Goal: Information Seeking & Learning: Learn about a topic

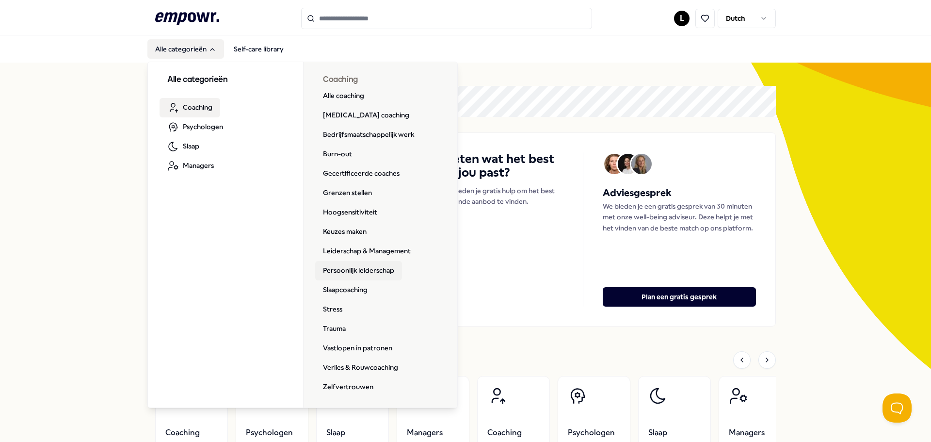
click at [381, 269] on link "Persoonlijk leiderschap" at bounding box center [358, 270] width 87 height 19
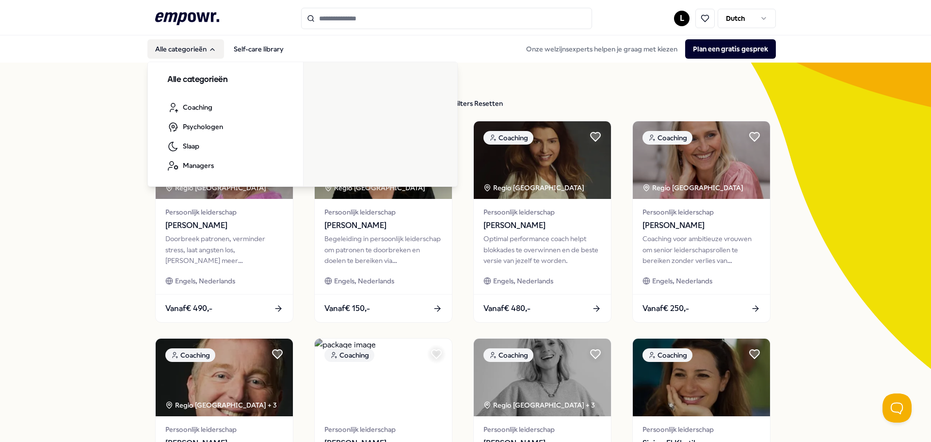
click at [192, 52] on button "Alle categorieën" at bounding box center [185, 48] width 77 height 19
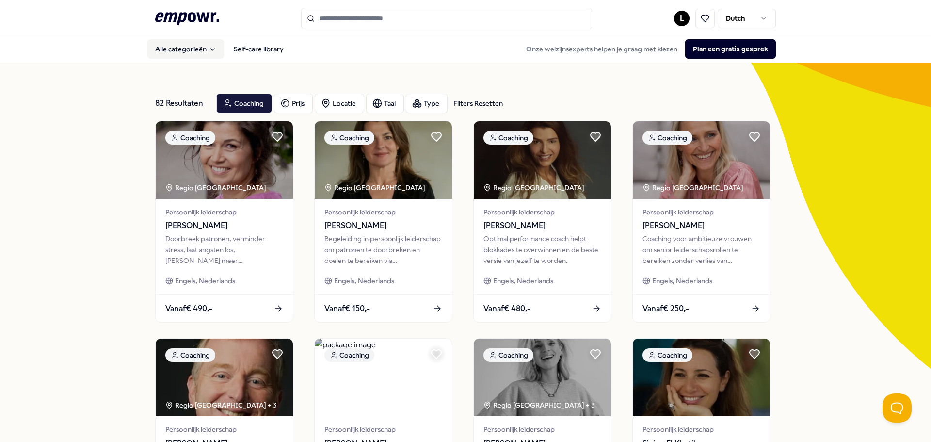
click at [192, 52] on button "Alle categorieën" at bounding box center [185, 48] width 77 height 19
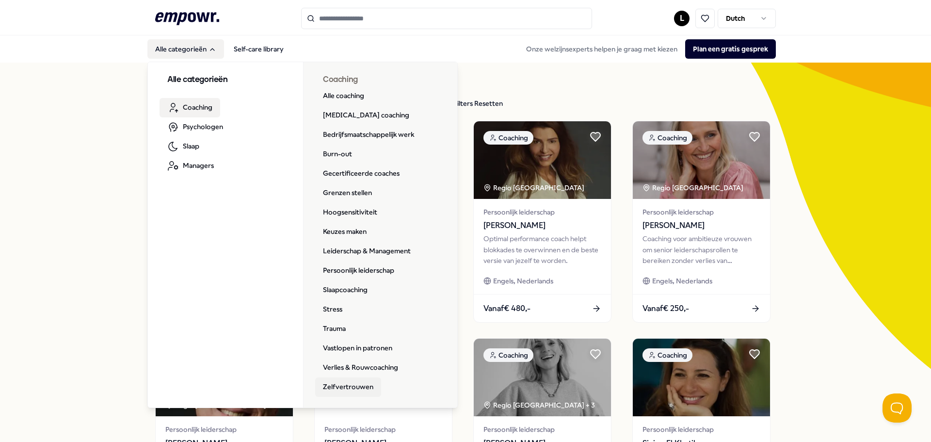
click at [358, 392] on link "Zelfvertrouwen" at bounding box center [348, 386] width 66 height 19
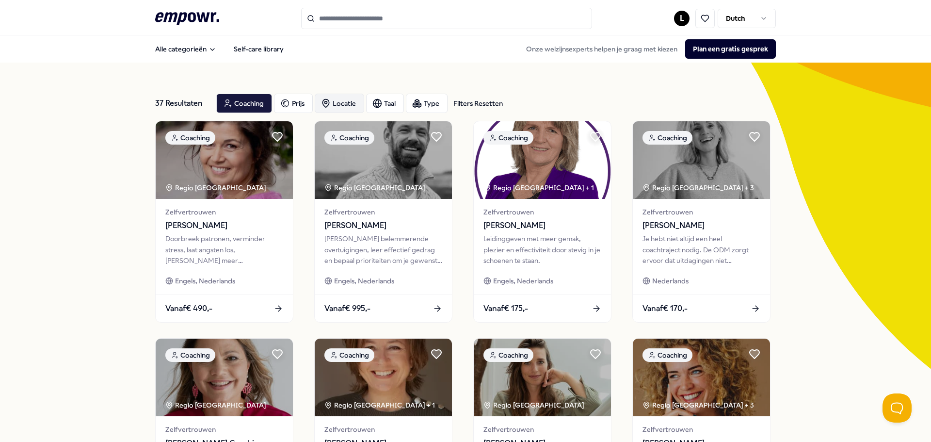
click at [339, 95] on div "Locatie" at bounding box center [339, 103] width 49 height 19
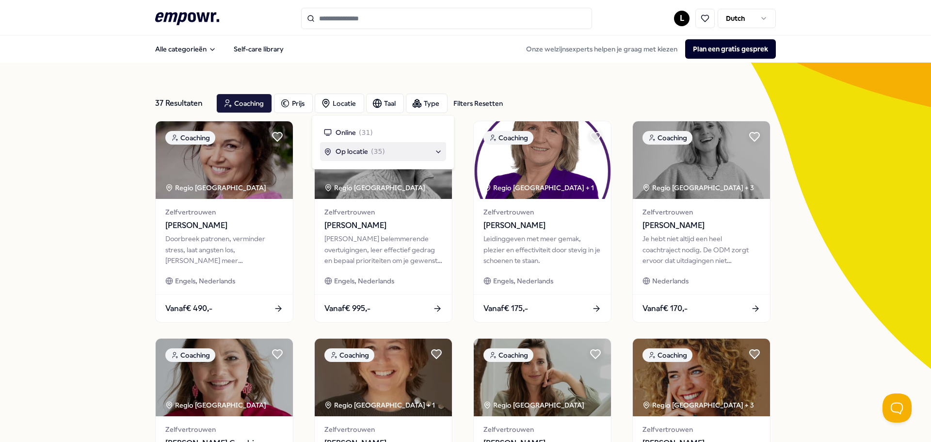
click at [384, 154] on div "Op locatie ( 35 )" at bounding box center [383, 151] width 118 height 11
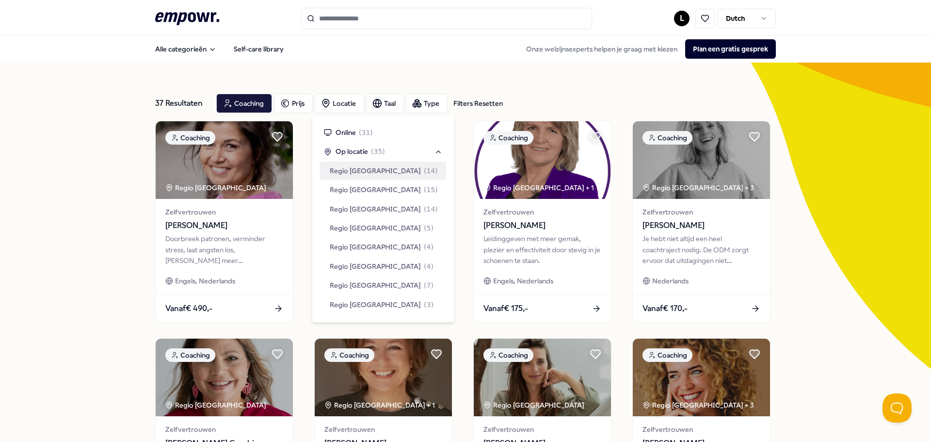
click at [424, 174] on span "( 14 )" at bounding box center [431, 170] width 14 height 11
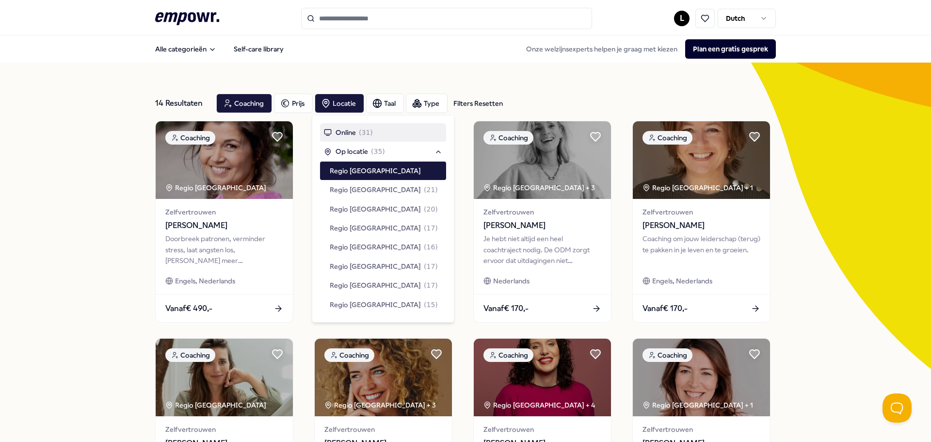
click at [802, 217] on div "14 Resultaten Filters Resetten Coaching Prijs Locatie Taal Type Filters Resette…" at bounding box center [465, 441] width 931 height 757
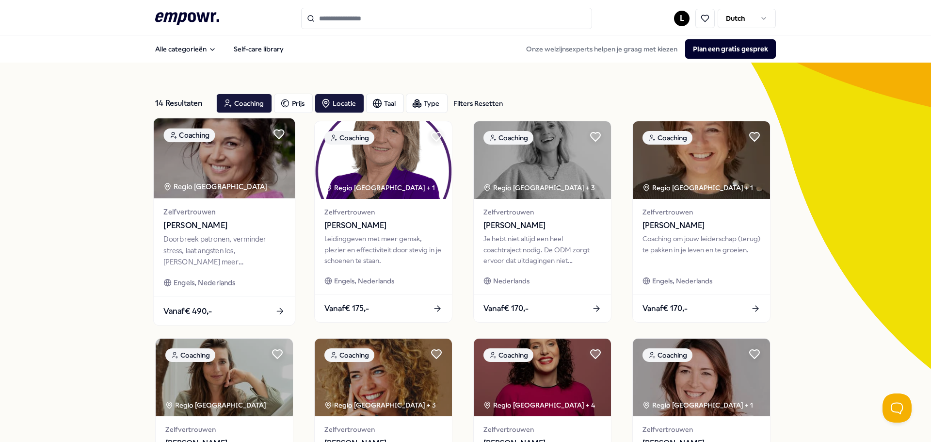
click at [254, 246] on div "Doorbreek patronen, verminder stress, laat angsten los, voel meer zelfvertrouwe…" at bounding box center [223, 250] width 121 height 33
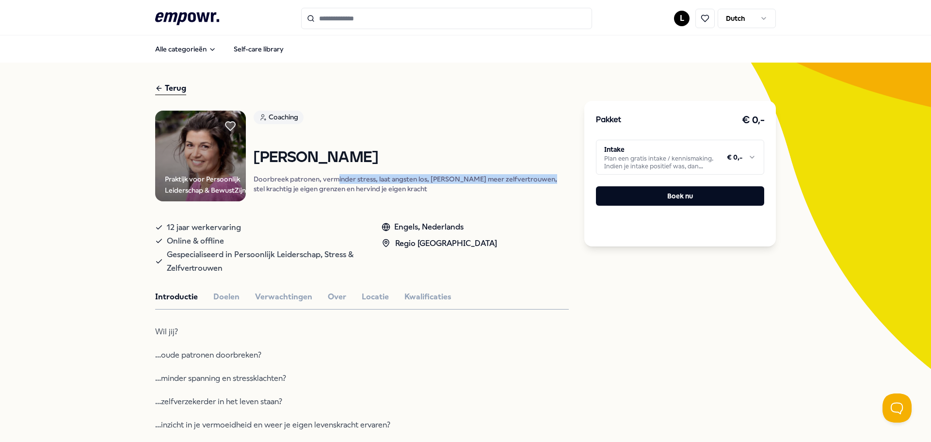
drag, startPoint x: 333, startPoint y: 178, endPoint x: 531, endPoint y: 177, distance: 197.9
click at [531, 177] on p "Doorbreek patronen, verminder stress, laat angsten los, voel meer zelfvertrouwe…" at bounding box center [411, 183] width 315 height 19
click at [529, 187] on p "Doorbreek patronen, verminder stress, laat angsten los, voel meer zelfvertrouwe…" at bounding box center [411, 183] width 315 height 19
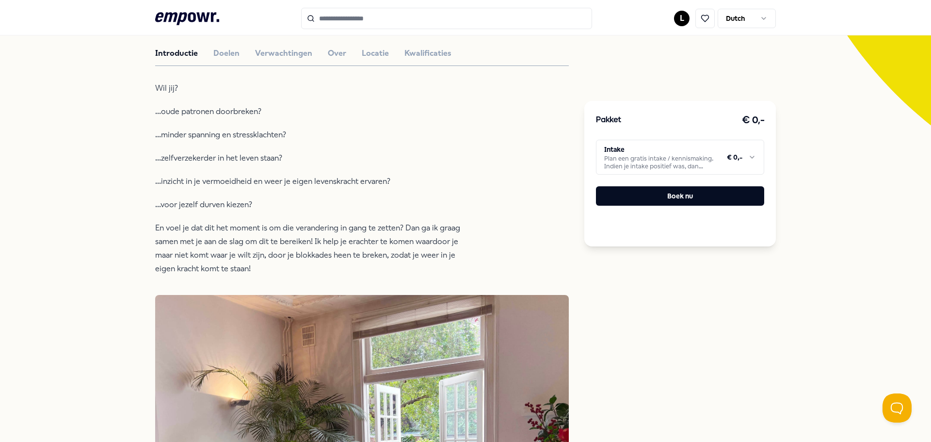
scroll to position [243, 0]
click at [230, 55] on button "Doelen" at bounding box center [226, 54] width 26 height 13
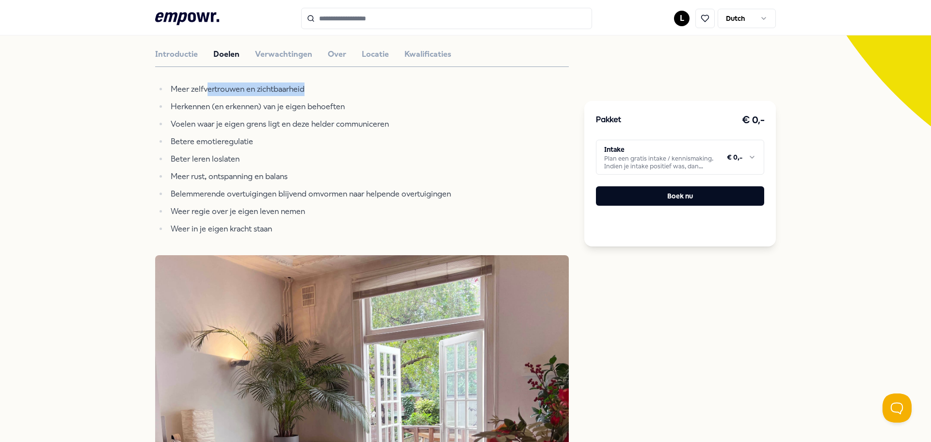
drag, startPoint x: 209, startPoint y: 90, endPoint x: 324, endPoint y: 88, distance: 114.5
click at [324, 88] on li "Meer zelfvertrouwen en zichtbaarheid" at bounding box center [319, 89] width 303 height 14
drag, startPoint x: 237, startPoint y: 106, endPoint x: 365, endPoint y: 100, distance: 128.2
click at [365, 100] on li "Herkennen (en erkennen) van je eigen behoeften" at bounding box center [319, 107] width 303 height 14
drag, startPoint x: 191, startPoint y: 124, endPoint x: 402, endPoint y: 117, distance: 211.6
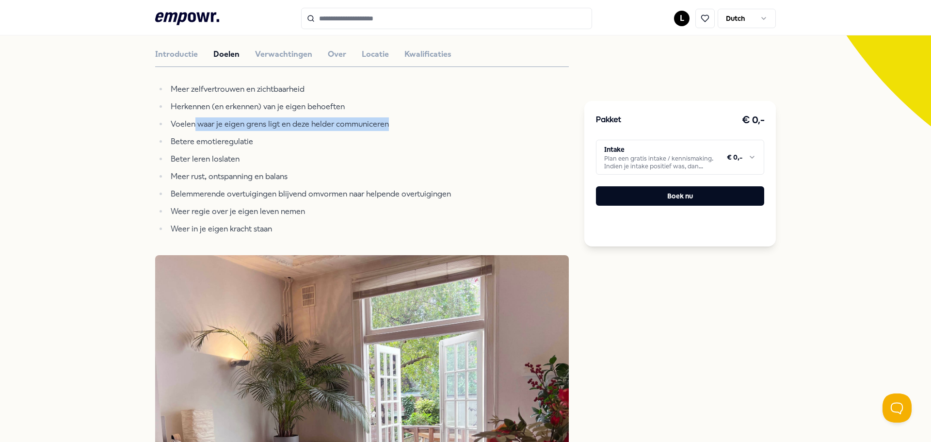
click at [402, 117] on ul "Meer zelfvertrouwen en zichtbaarheid Herkennen (en erkennen) van je eigen behoe…" at bounding box center [312, 158] width 315 height 153
drag, startPoint x: 175, startPoint y: 142, endPoint x: 285, endPoint y: 133, distance: 110.0
click at [285, 133] on ul "Meer zelfvertrouwen en zichtbaarheid Herkennen (en erkennen) van je eigen behoe…" at bounding box center [312, 158] width 315 height 153
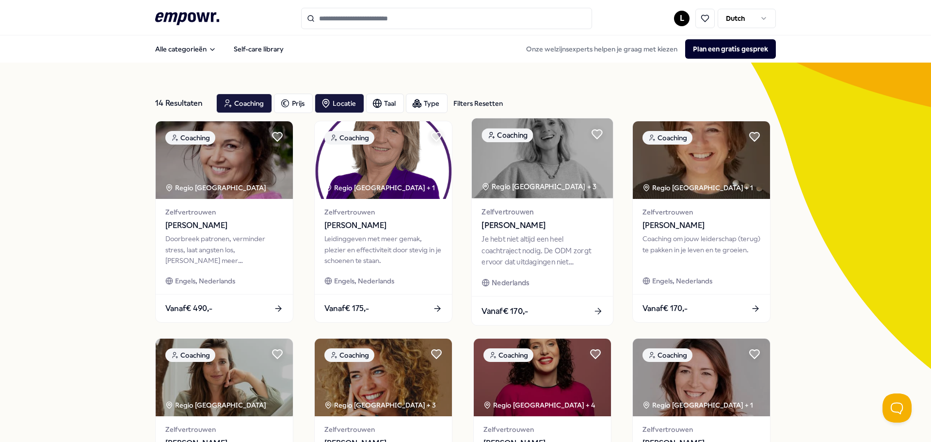
click at [556, 162] on img at bounding box center [542, 158] width 141 height 80
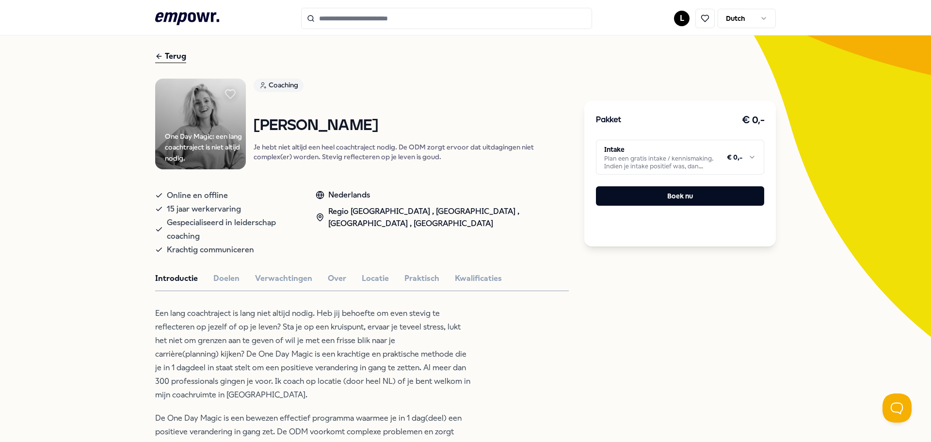
scroll to position [49, 0]
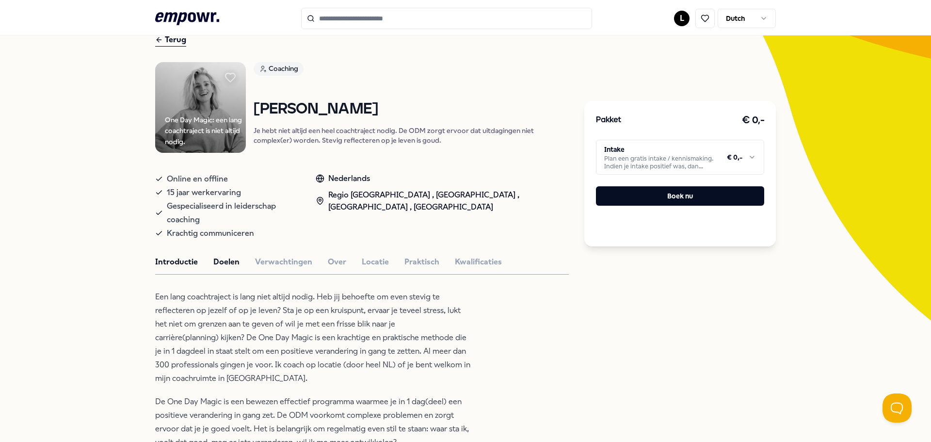
click at [229, 256] on button "Doelen" at bounding box center [226, 262] width 26 height 13
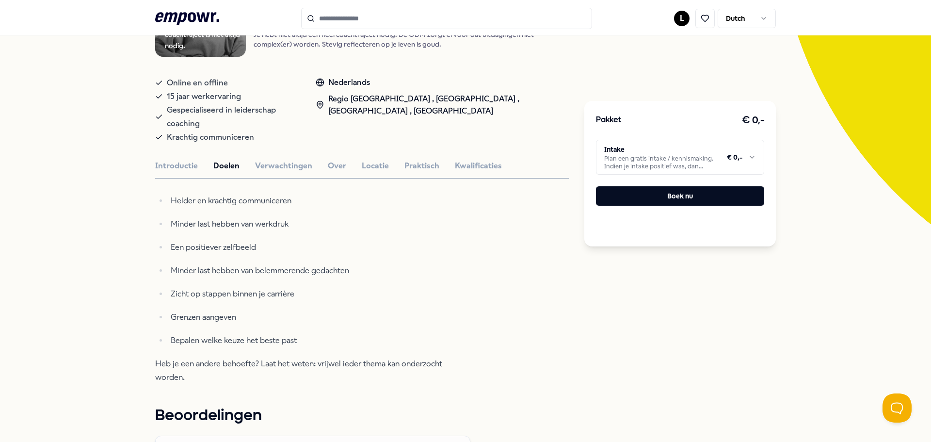
scroll to position [146, 0]
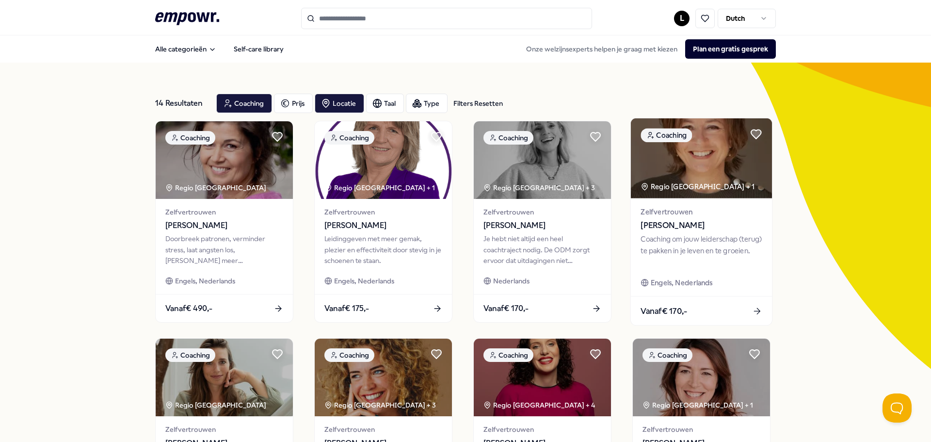
click at [682, 221] on span "Annemarie Renkens" at bounding box center [701, 225] width 121 height 13
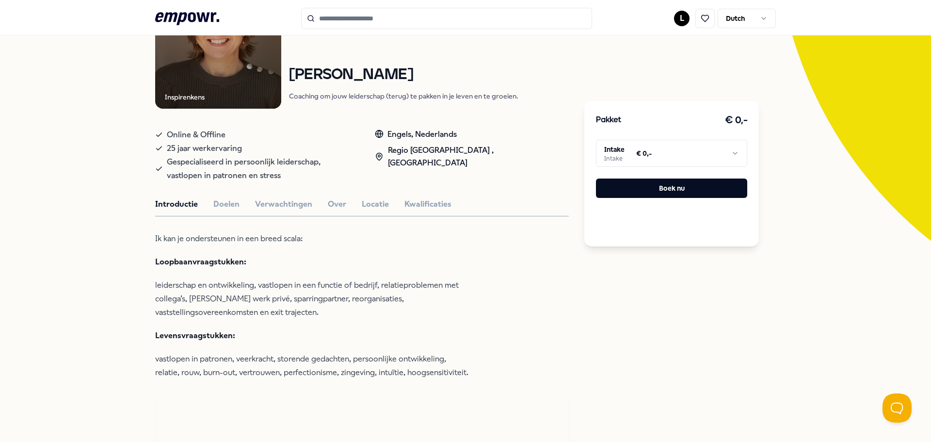
scroll to position [146, 0]
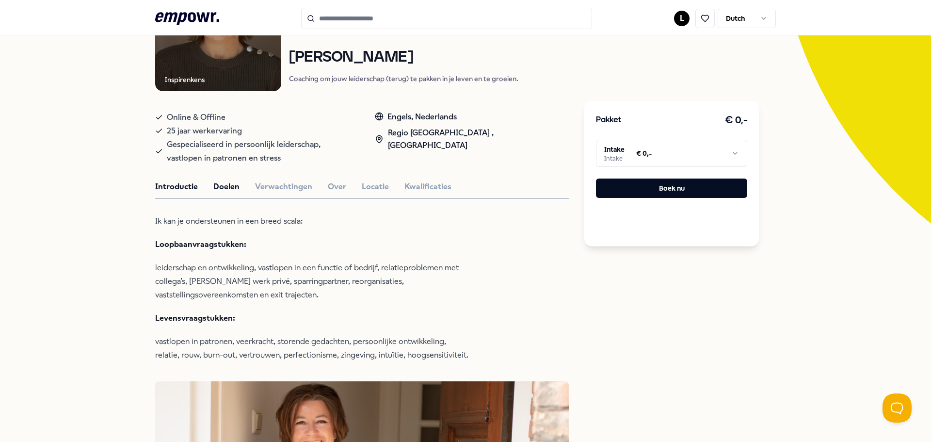
click at [228, 187] on button "Doelen" at bounding box center [226, 186] width 26 height 13
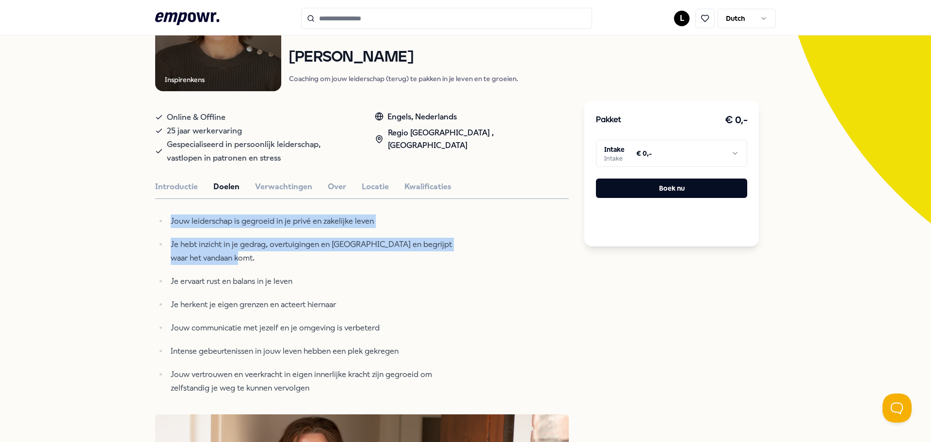
drag, startPoint x: 269, startPoint y: 260, endPoint x: 137, endPoint y: 213, distance: 139.9
click at [256, 259] on p "Je hebt inzicht in je gedrag, overtuigingen en belemmeringen en begrijpt waar h…" at bounding box center [321, 251] width 300 height 27
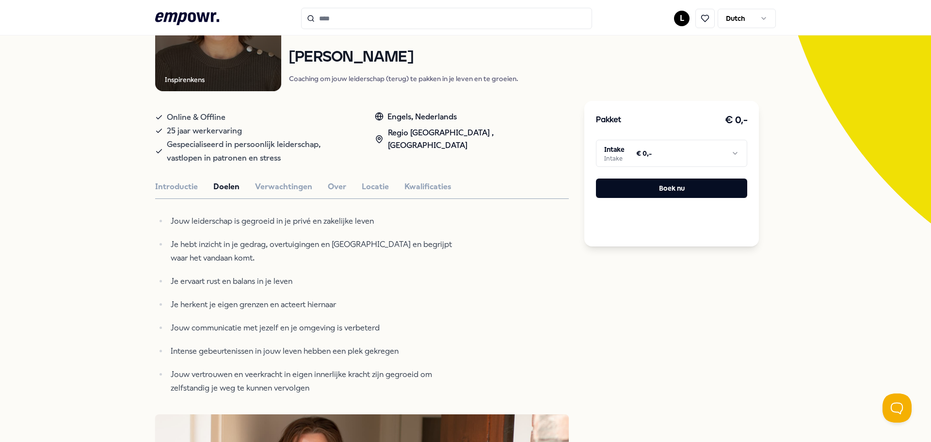
drag, startPoint x: 168, startPoint y: 219, endPoint x: 454, endPoint y: 218, distance: 285.7
click at [454, 218] on p "Jouw leiderschap is gegroeid in je privé en zakelijke leven" at bounding box center [321, 221] width 300 height 14
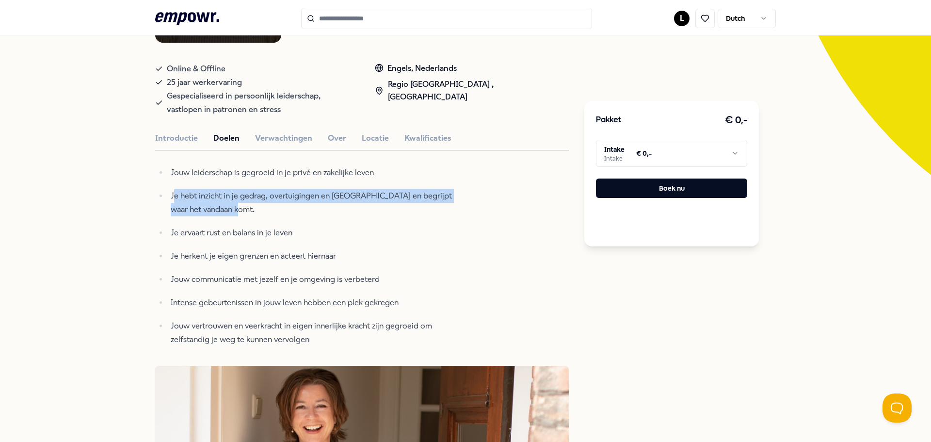
drag, startPoint x: 230, startPoint y: 208, endPoint x: 171, endPoint y: 195, distance: 60.7
click at [171, 195] on p "Je hebt inzicht in je gedrag, overtuigingen en belemmeringen en begrijpt waar h…" at bounding box center [321, 202] width 300 height 27
click at [173, 195] on p "Je hebt inzicht in je gedrag, overtuigingen en belemmeringen en begrijpt waar h…" at bounding box center [321, 202] width 300 height 27
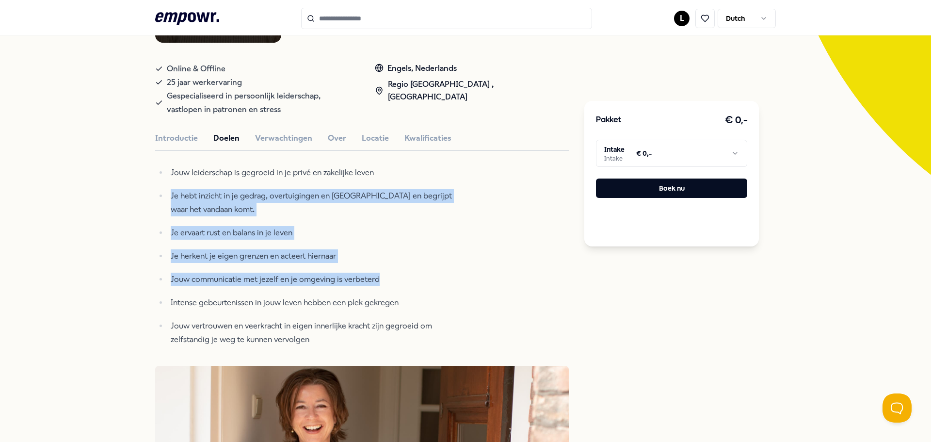
drag, startPoint x: 168, startPoint y: 195, endPoint x: 384, endPoint y: 282, distance: 232.6
click at [384, 282] on ul "Jouw leiderschap is gegroeid in je privé en zakelijke leven Je hebt inzicht in …" at bounding box center [312, 256] width 315 height 180
click at [383, 282] on p "Jouw communicatie met jezelf en je omgeving is verbeterd" at bounding box center [321, 280] width 300 height 14
click at [315, 267] on ul "Jouw leiderschap is gegroeid in je privé en zakelijke leven Je hebt inzicht in …" at bounding box center [312, 256] width 315 height 180
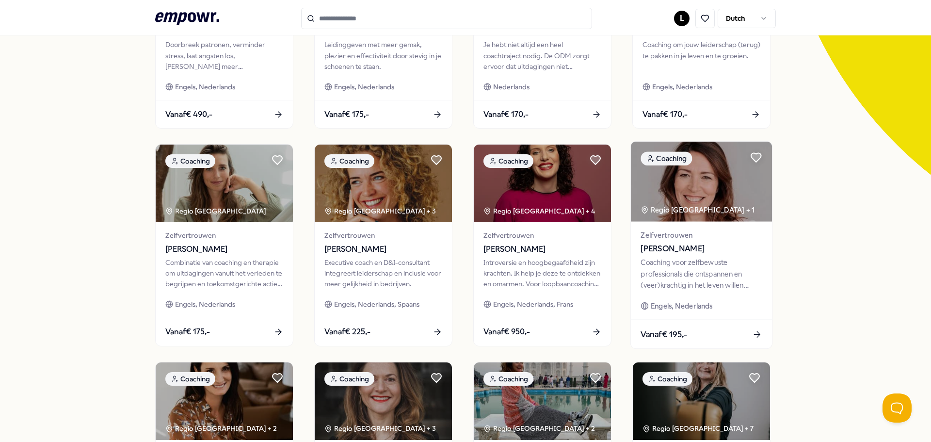
click at [656, 240] on span "Zelfvertrouwen" at bounding box center [701, 234] width 121 height 11
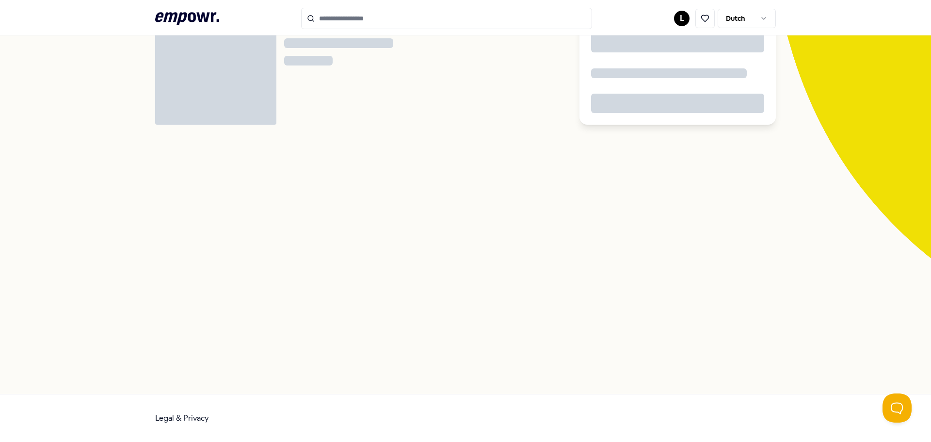
scroll to position [63, 0]
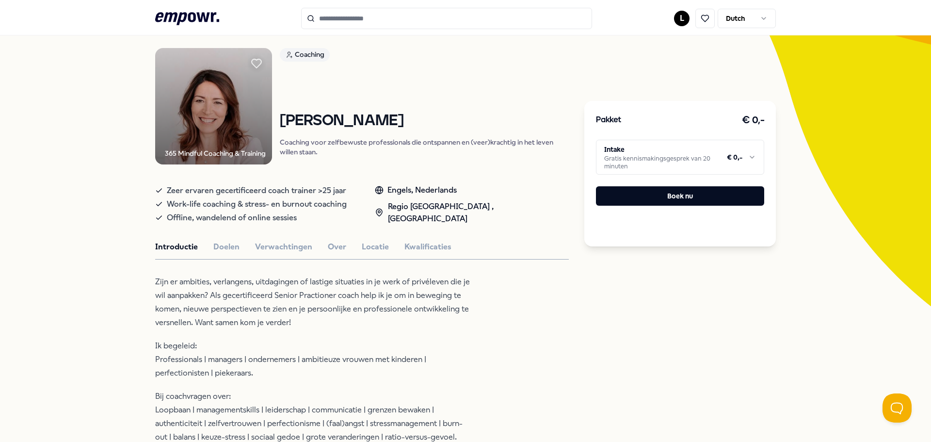
click at [222, 244] on button "Doelen" at bounding box center [226, 247] width 26 height 13
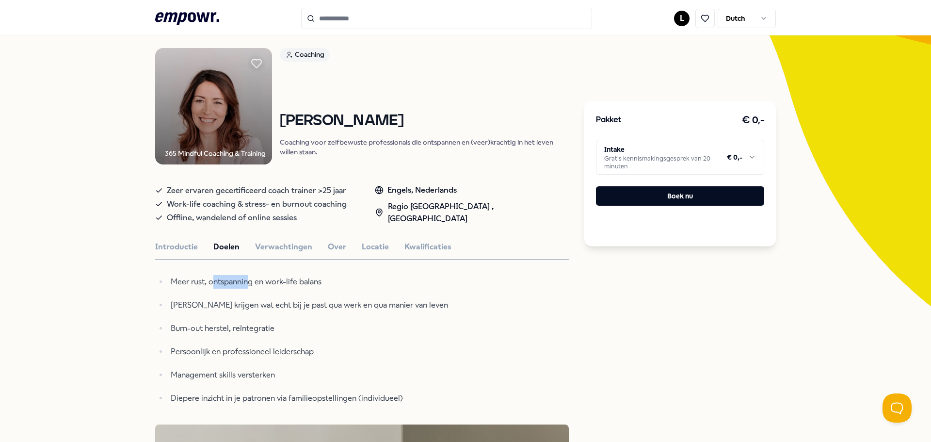
drag, startPoint x: 211, startPoint y: 284, endPoint x: 244, endPoint y: 284, distance: 34.0
click at [244, 284] on p "Meer rust, ontspanning en work-life balans" at bounding box center [321, 282] width 300 height 14
click at [249, 320] on ul "Meer rust, ontspanning en work-life balans Helder krijgen wat echt bij je past …" at bounding box center [312, 340] width 315 height 130
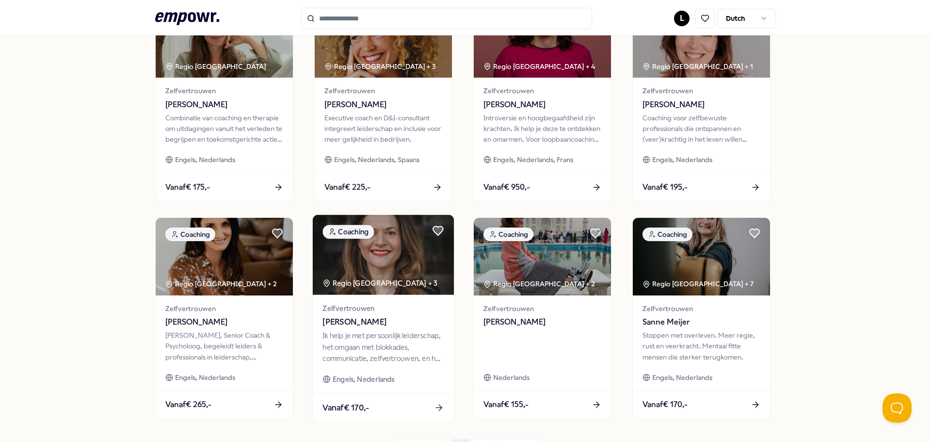
scroll to position [354, 0]
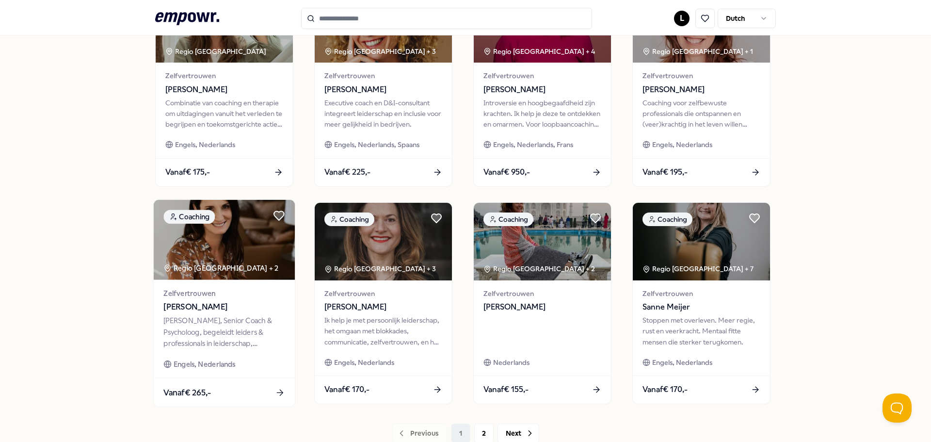
click at [202, 307] on span "[PERSON_NAME]" at bounding box center [223, 307] width 121 height 13
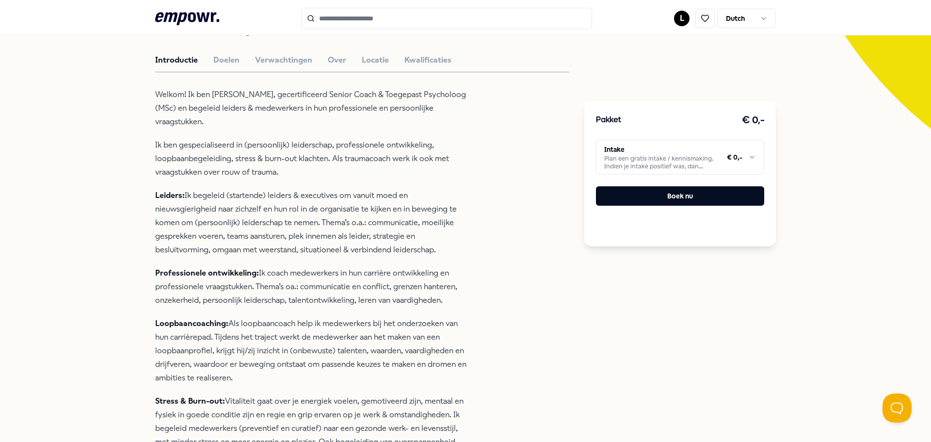
scroll to position [257, 0]
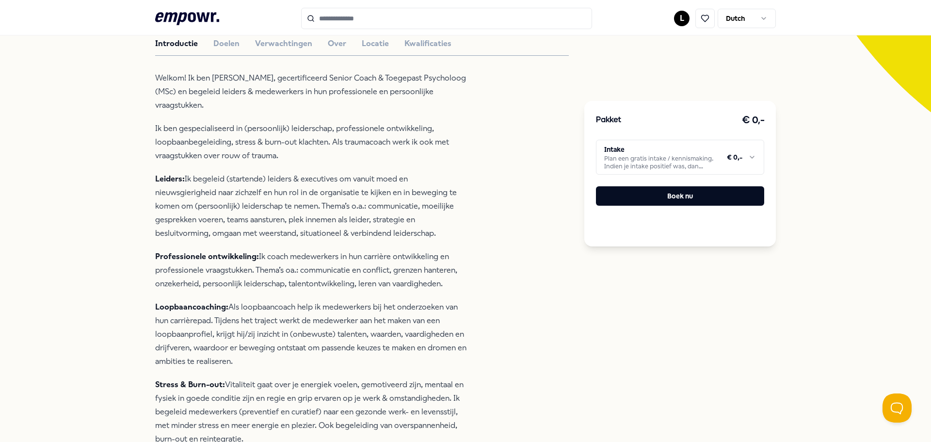
drag, startPoint x: 295, startPoint y: 244, endPoint x: 490, endPoint y: 273, distance: 197.6
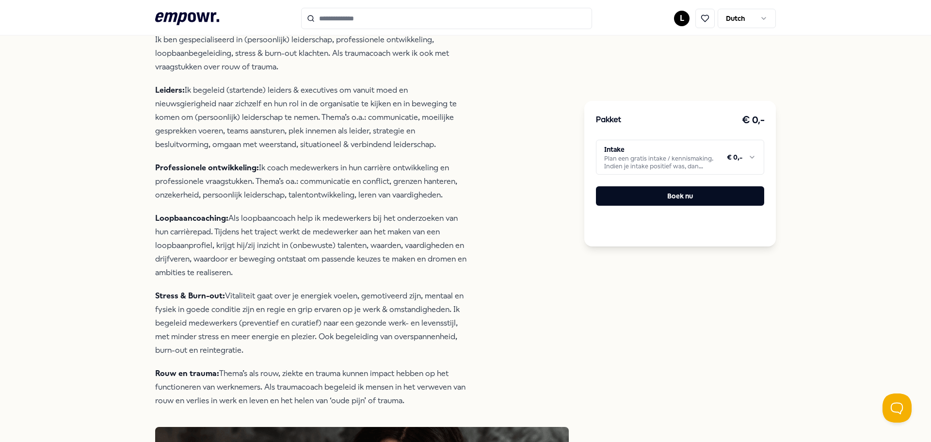
scroll to position [354, 0]
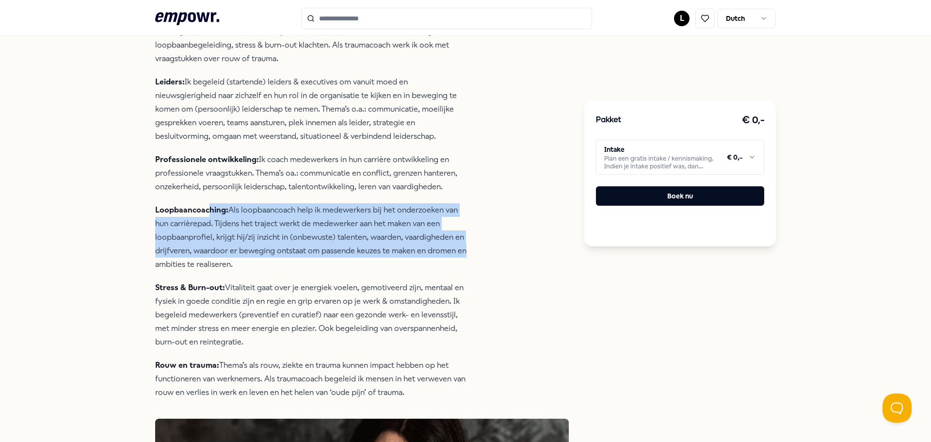
drag, startPoint x: 207, startPoint y: 201, endPoint x: 465, endPoint y: 236, distance: 259.9
click at [465, 236] on p "Loopbaancoaching: Als loopbaancoach help ik medewerkers bij het onderzoeken van…" at bounding box center [312, 237] width 315 height 68
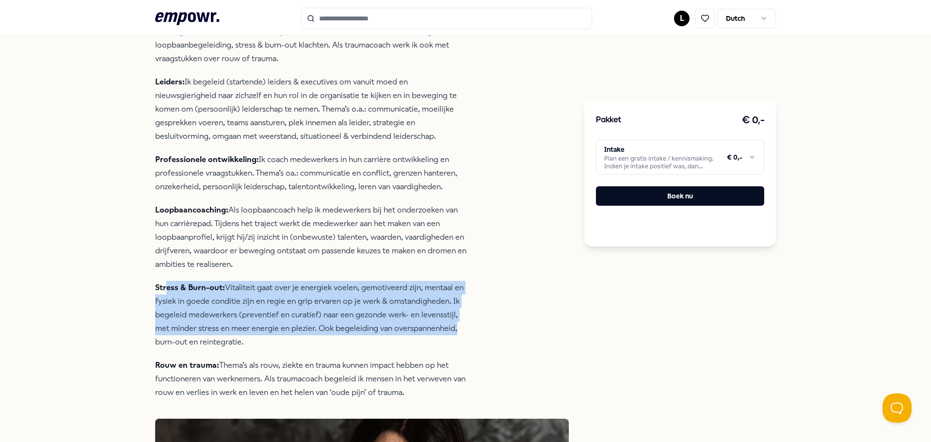
drag, startPoint x: 164, startPoint y: 274, endPoint x: 494, endPoint y: 320, distance: 333.1
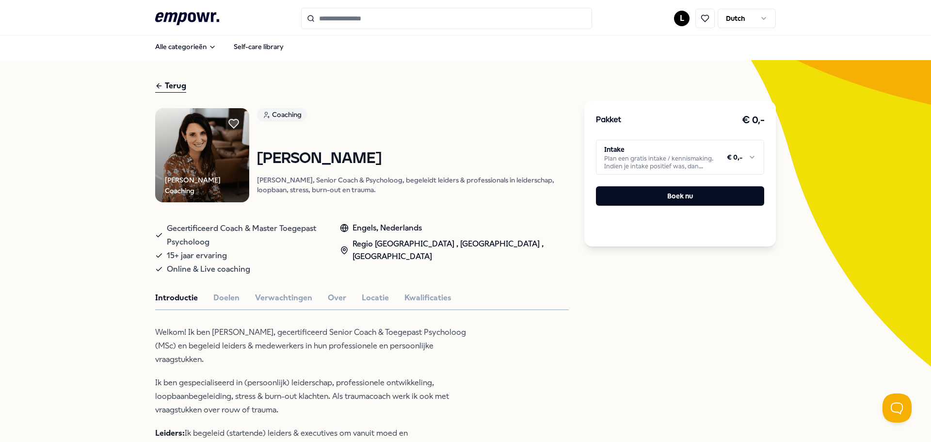
scroll to position [0, 0]
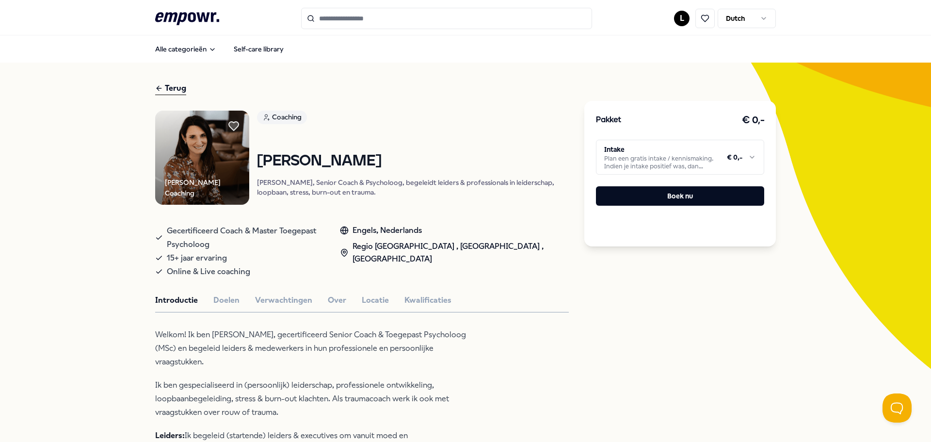
click at [429, 25] on input "Search for products, categories or subcategories" at bounding box center [446, 18] width 291 height 21
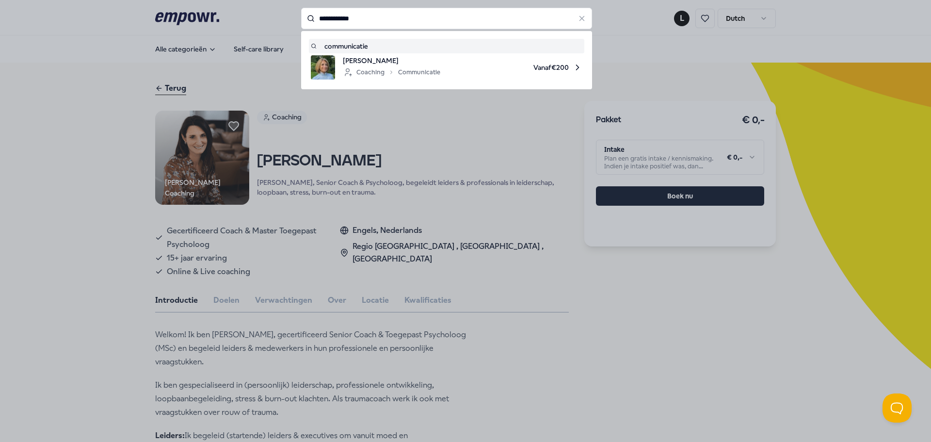
type input "**********"
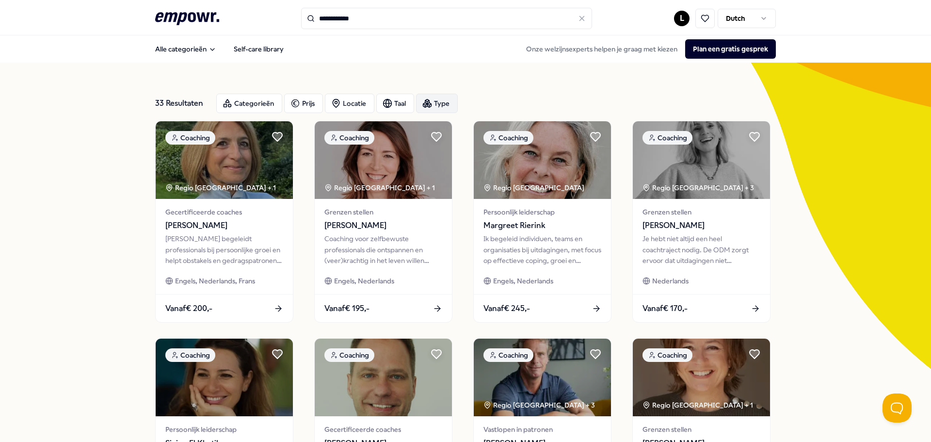
click at [436, 102] on div "Type" at bounding box center [437, 103] width 42 height 19
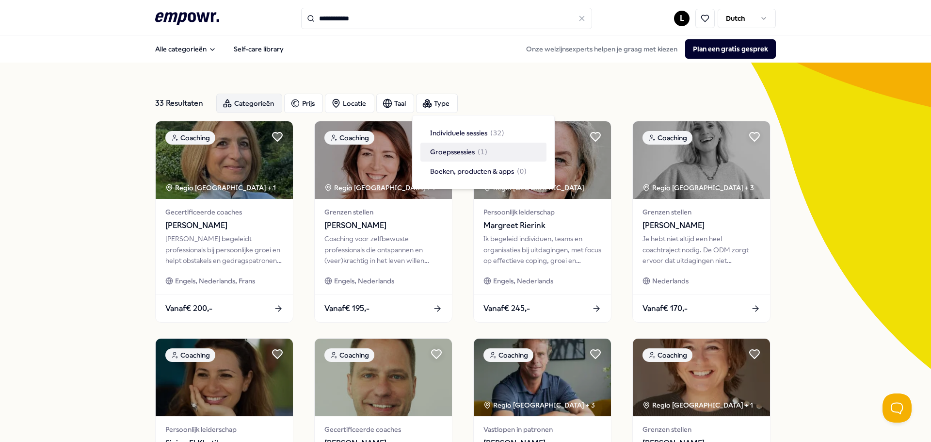
click at [263, 98] on div "Categorieën" at bounding box center [249, 103] width 66 height 19
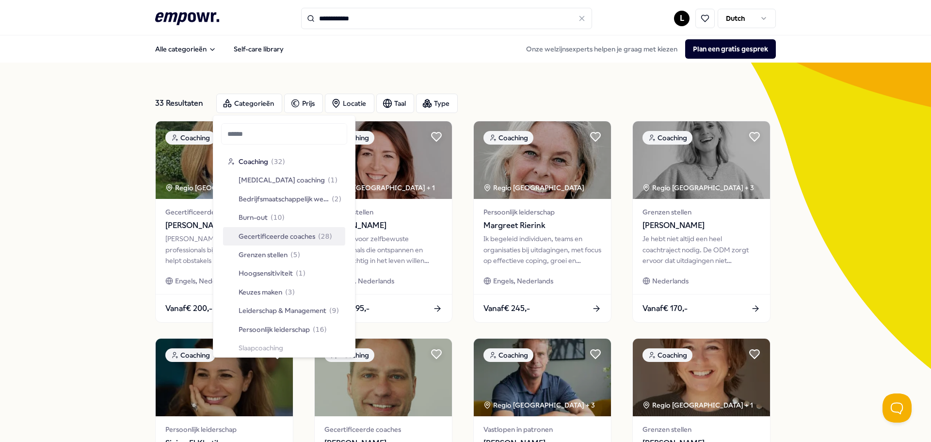
click at [112, 215] on div "33 Resultaten Categorieën Prijs Locatie Taal Type Coaching Regio Amsterdam + 1 …" at bounding box center [465, 441] width 931 height 757
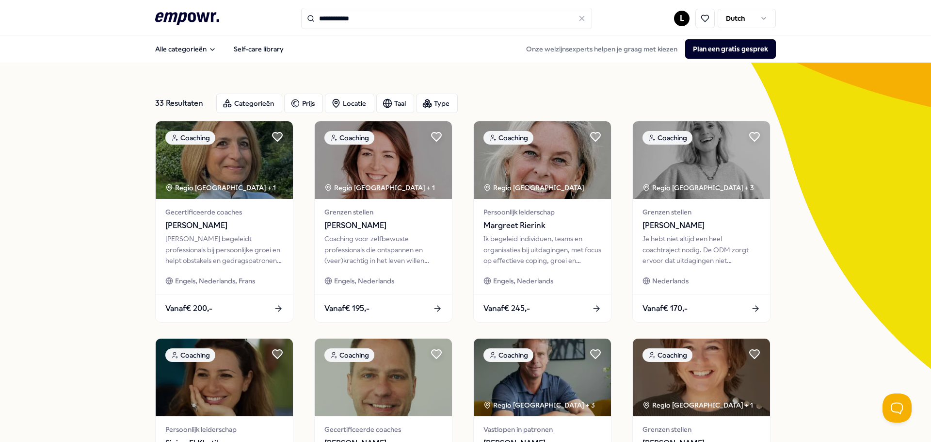
click at [98, 233] on div "33 Resultaten Categorieën Prijs Locatie Taal Type Coaching Regio Amsterdam + 1 …" at bounding box center [465, 441] width 931 height 757
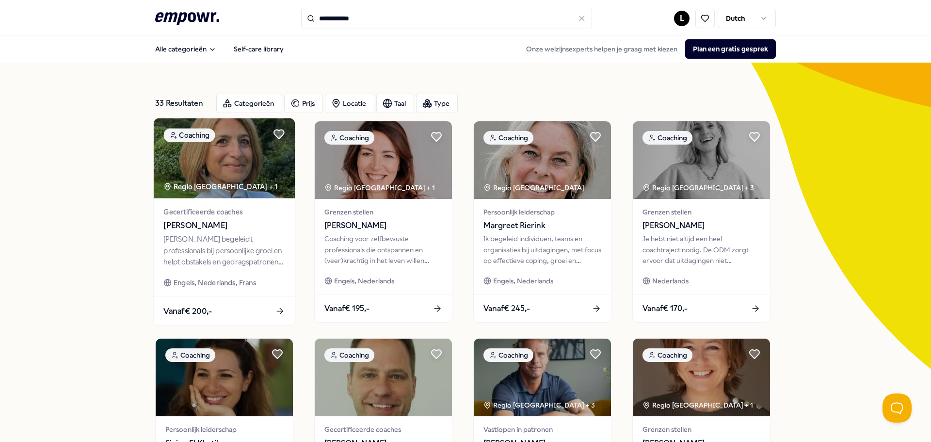
click at [249, 256] on div "[PERSON_NAME] begeleidt professionals bij persoonlijke groei en helpt obstakels…" at bounding box center [223, 250] width 121 height 33
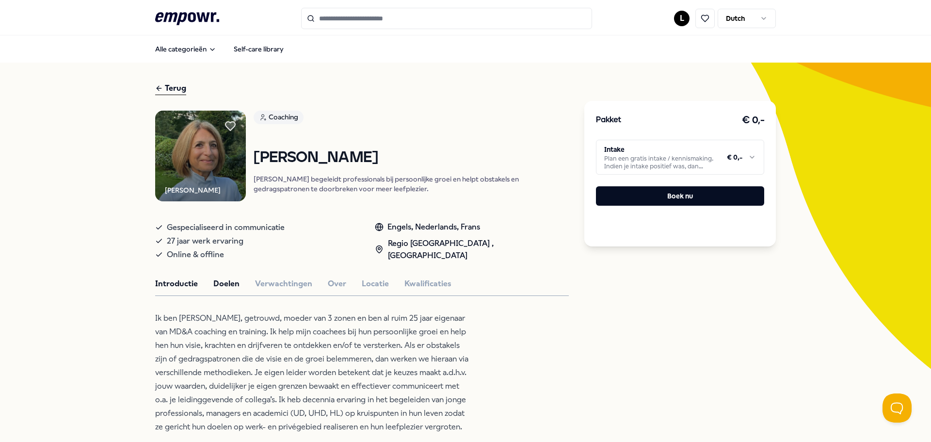
click at [223, 287] on button "Doelen" at bounding box center [226, 283] width 26 height 13
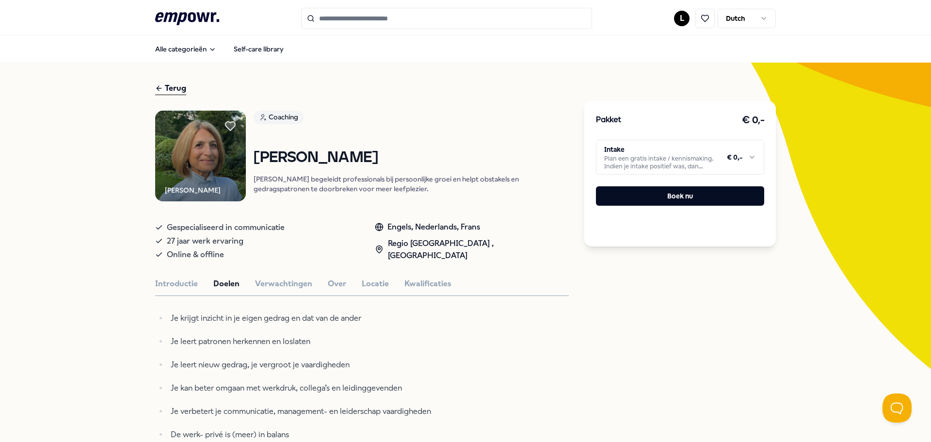
type input "**********"
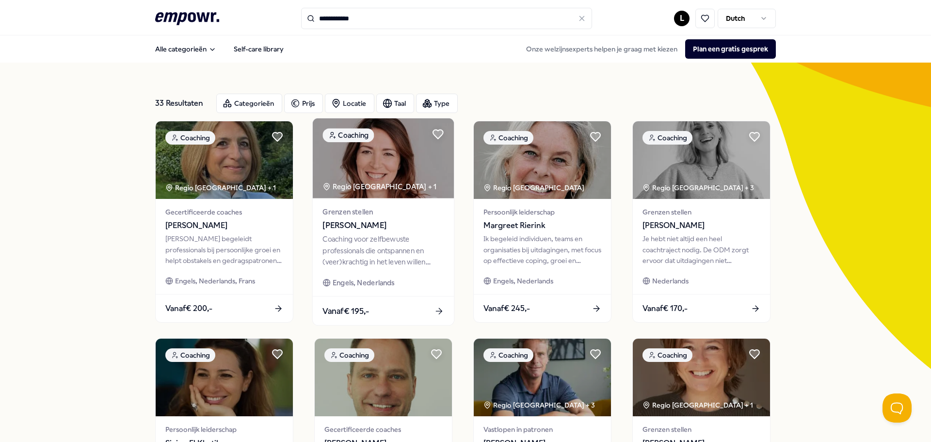
click at [387, 227] on span "[PERSON_NAME]" at bounding box center [383, 225] width 121 height 13
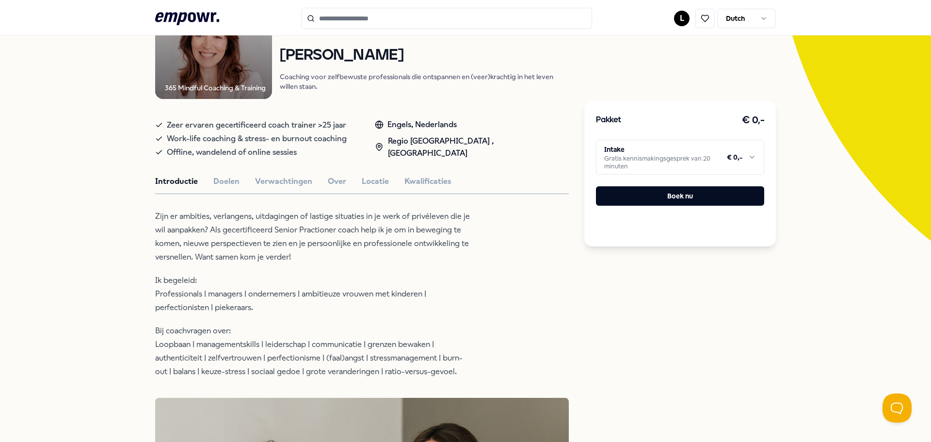
scroll to position [146, 0]
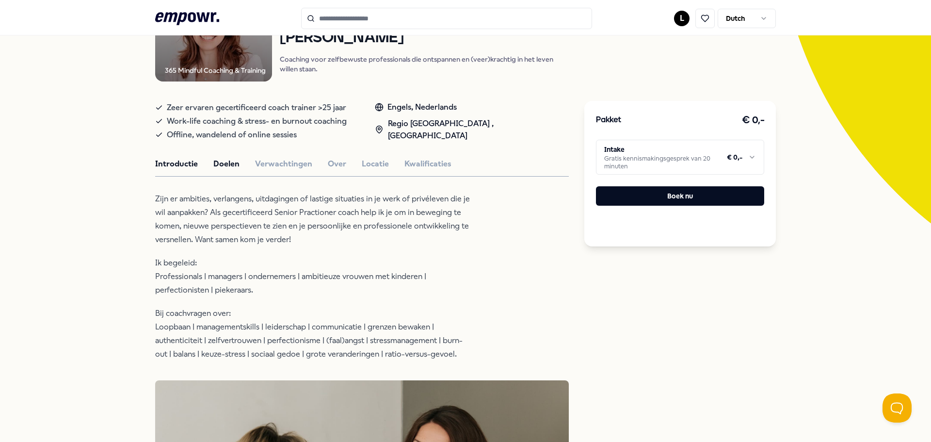
click at [228, 160] on button "Doelen" at bounding box center [226, 164] width 26 height 13
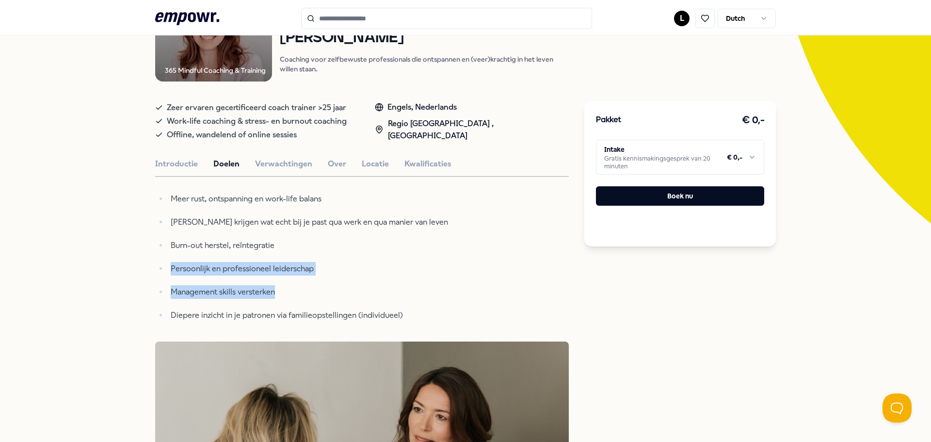
drag, startPoint x: 282, startPoint y: 294, endPoint x: 182, endPoint y: 256, distance: 107.2
click at [182, 256] on ul "Meer rust, ontspanning en work-life balans Helder krijgen wat echt bij je past …" at bounding box center [312, 257] width 315 height 130
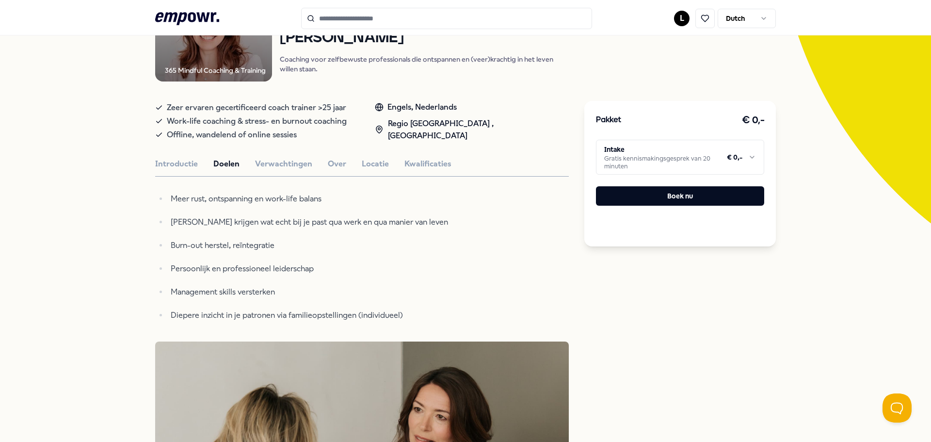
type input "**********"
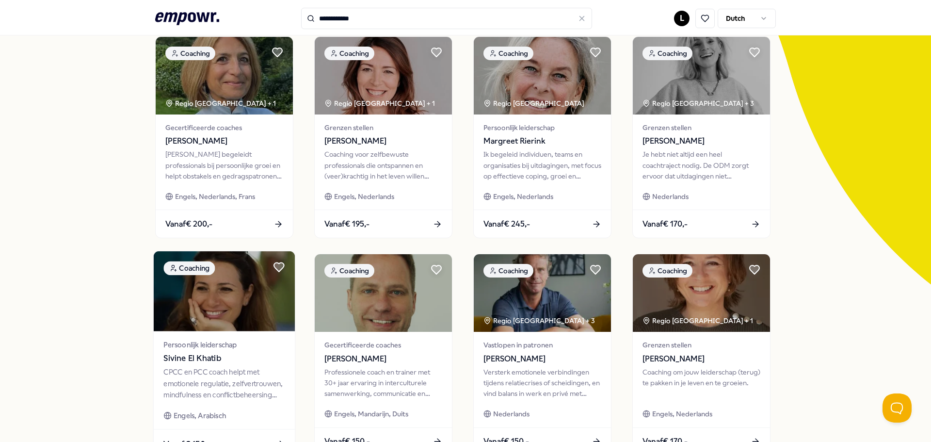
scroll to position [146, 0]
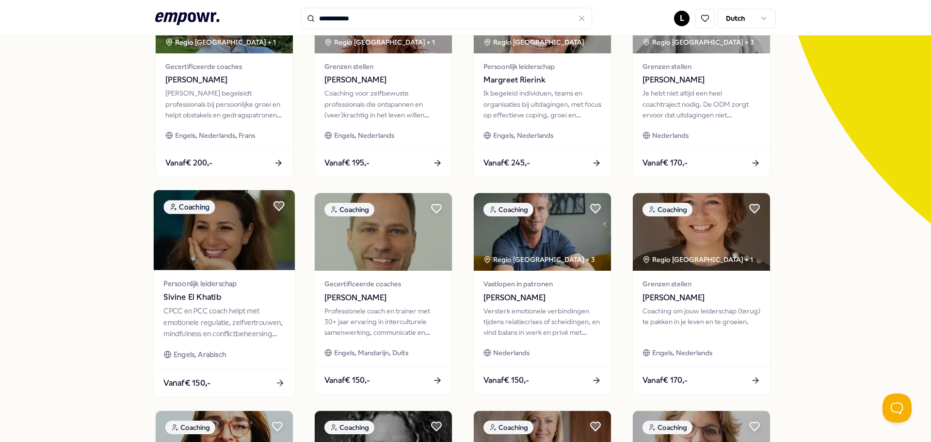
click at [244, 312] on div "CPCC en PCC coach helpt met emotionele regulatie, zelfvertrouwen, mindfulness e…" at bounding box center [223, 322] width 121 height 33
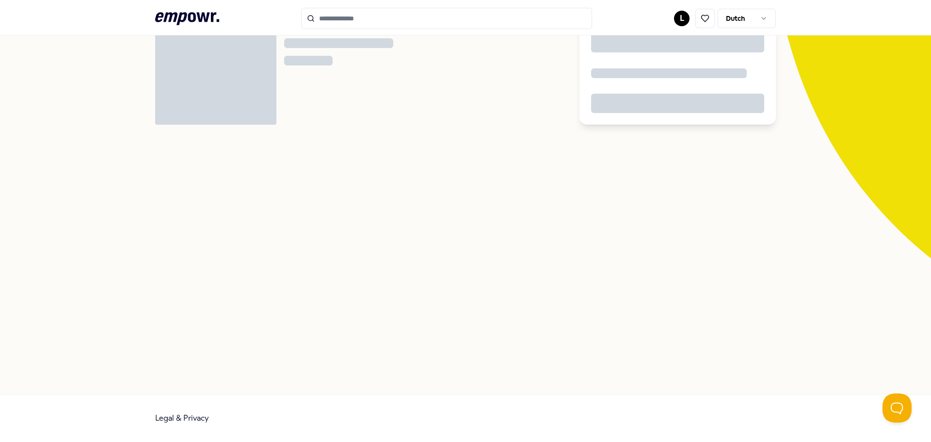
scroll to position [63, 0]
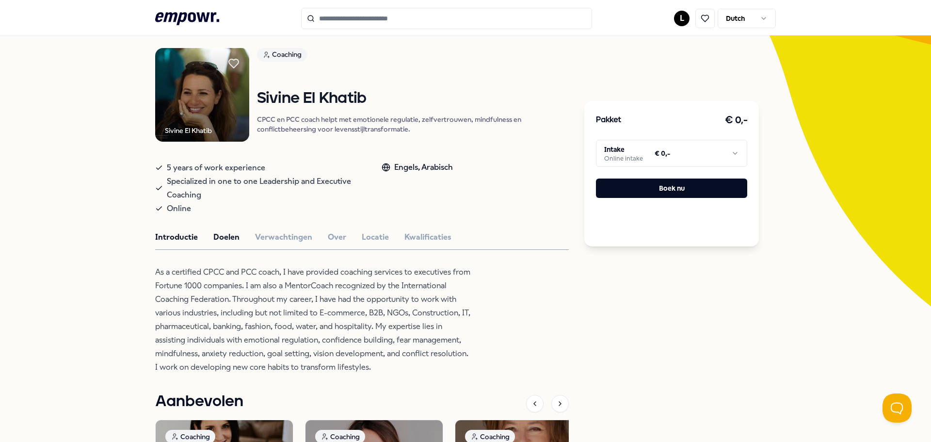
click at [216, 237] on button "Doelen" at bounding box center [226, 237] width 26 height 13
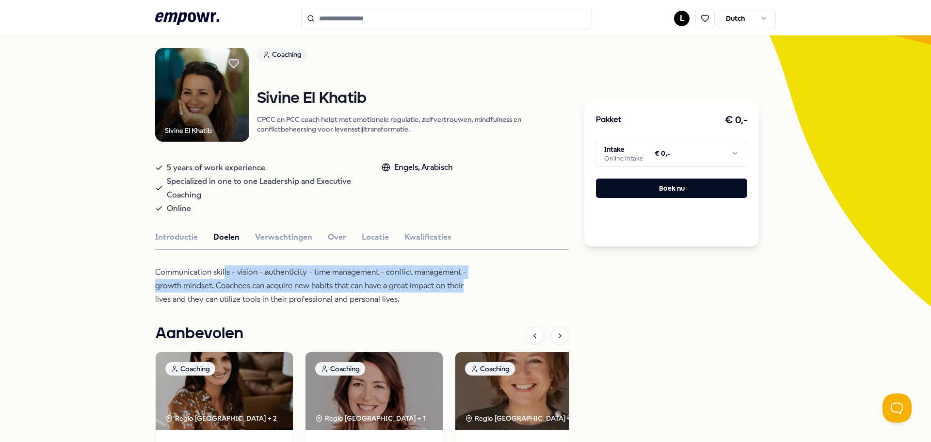
drag, startPoint x: 221, startPoint y: 271, endPoint x: 484, endPoint y: 291, distance: 263.6
click at [481, 287] on div "Sivine El Khatib Coaching Sivine El Khatib CPCC en PCC coach helpt met emotione…" at bounding box center [362, 306] width 414 height 516
click at [707, 15] on button at bounding box center [705, 18] width 19 height 19
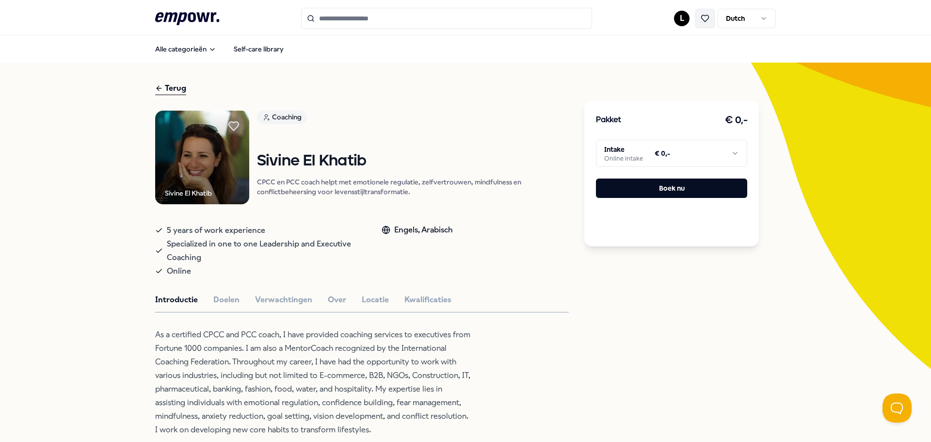
click at [702, 18] on icon at bounding box center [705, 18] width 9 height 9
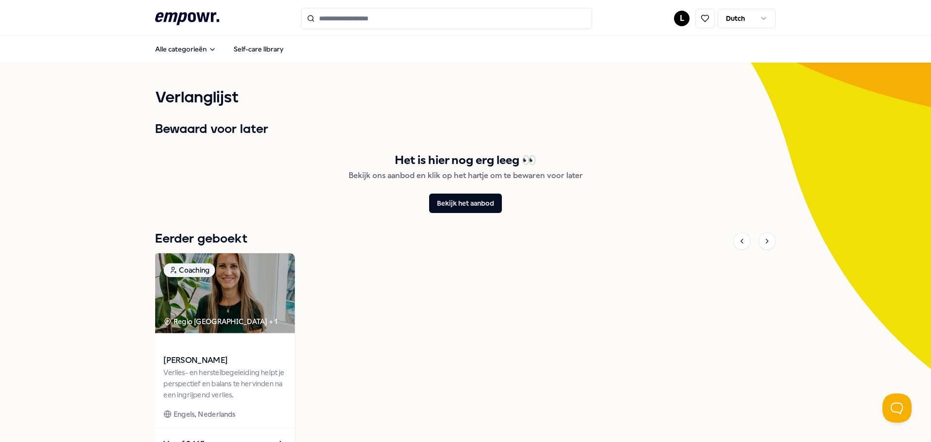
click at [234, 380] on div "Verlies- en herstelbegeleiding helpt je perspectief en balans te hervinden na e…" at bounding box center [223, 383] width 121 height 33
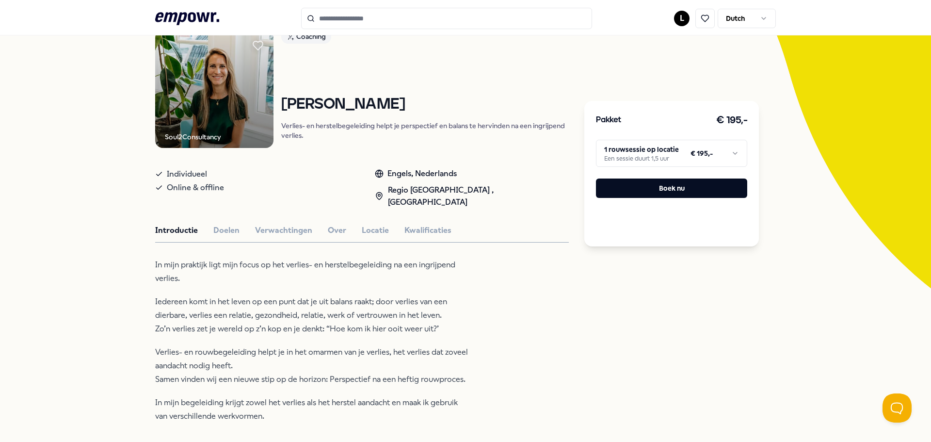
scroll to position [97, 0]
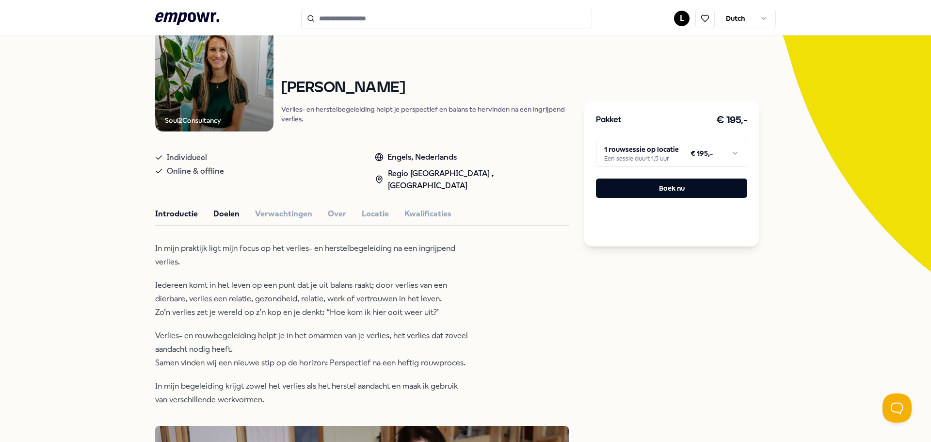
click at [225, 208] on button "Doelen" at bounding box center [226, 214] width 26 height 13
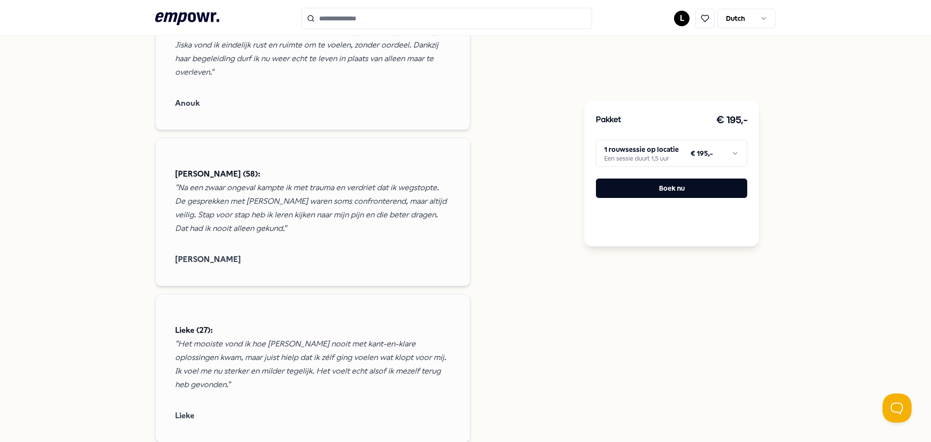
scroll to position [1067, 0]
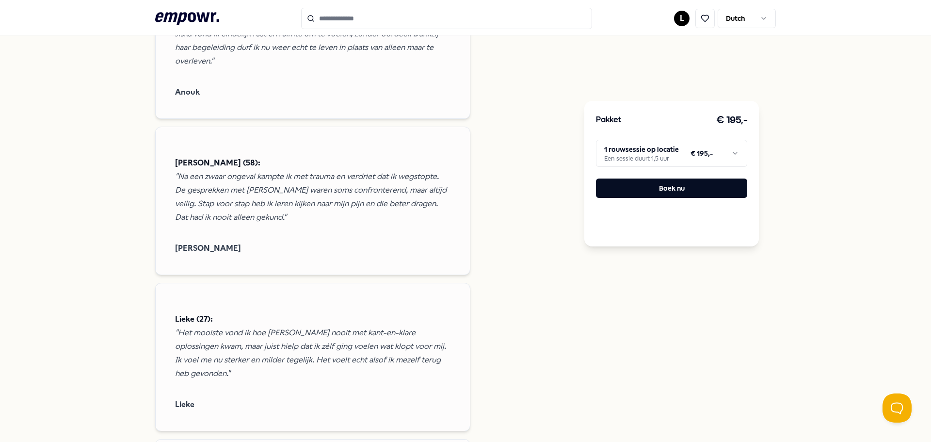
scroll to position [97, 0]
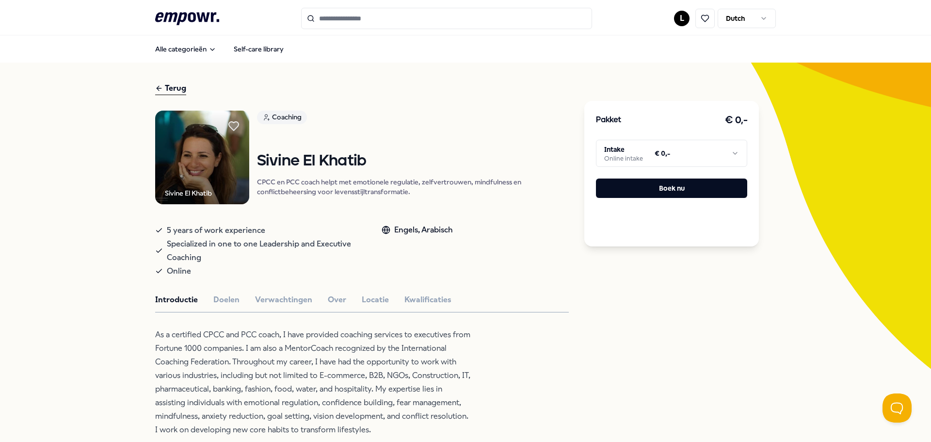
type input "**********"
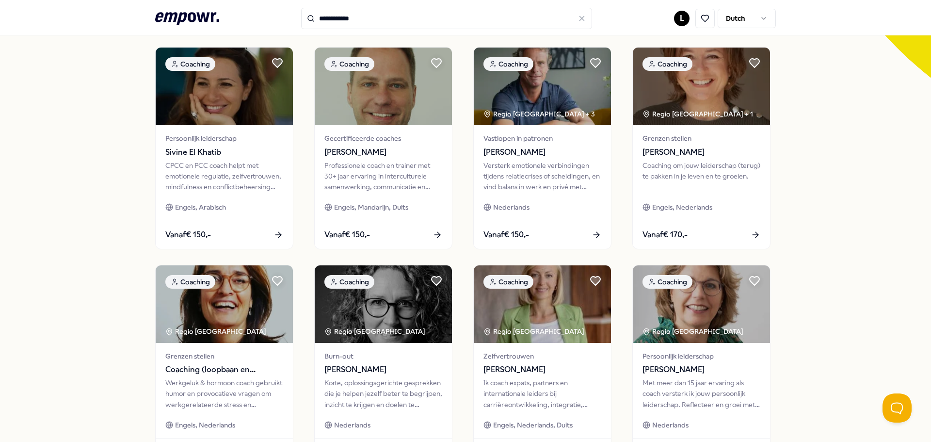
scroll to position [340, 0]
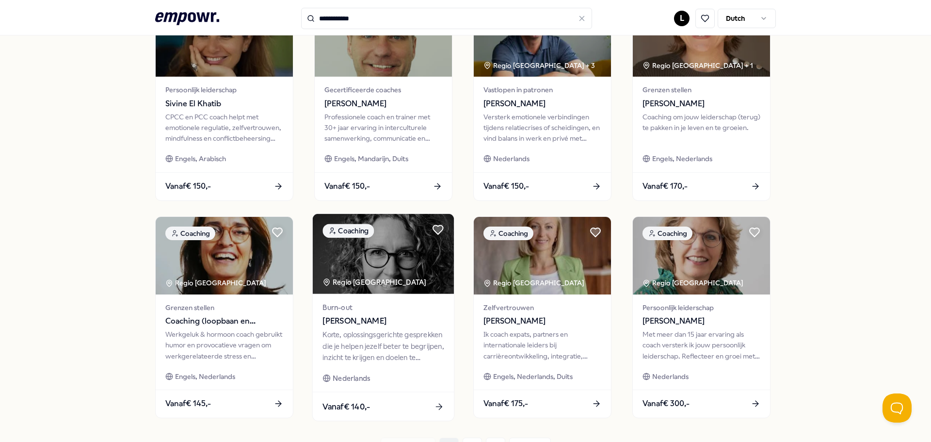
click at [384, 364] on div "Burn-out Metteke Kuiper Korte, oplossingsgerichte gesprekken die je helpen jeze…" at bounding box center [383, 342] width 141 height 98
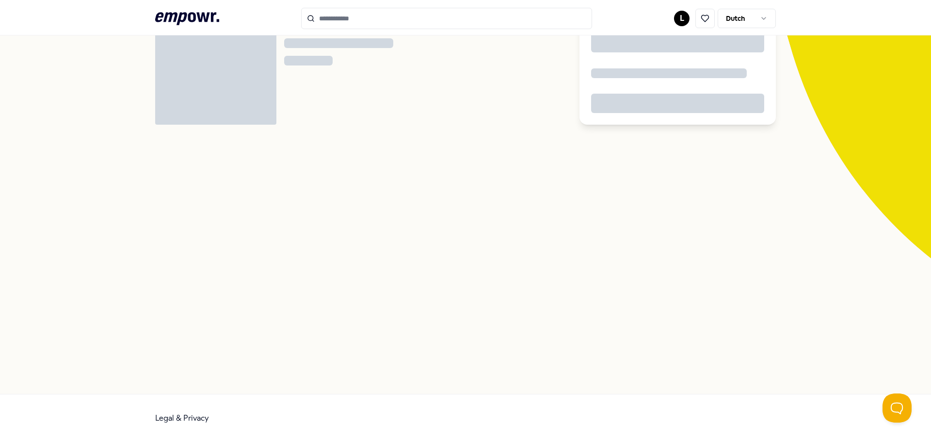
scroll to position [63, 0]
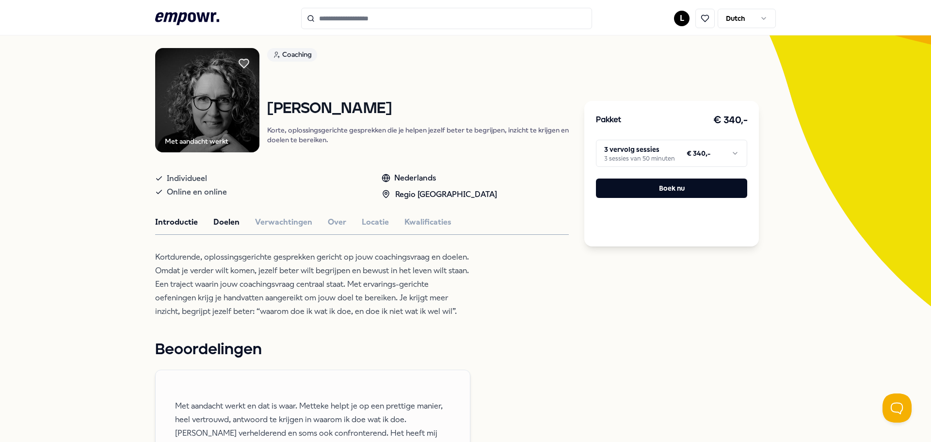
click at [217, 218] on button "Doelen" at bounding box center [226, 222] width 26 height 13
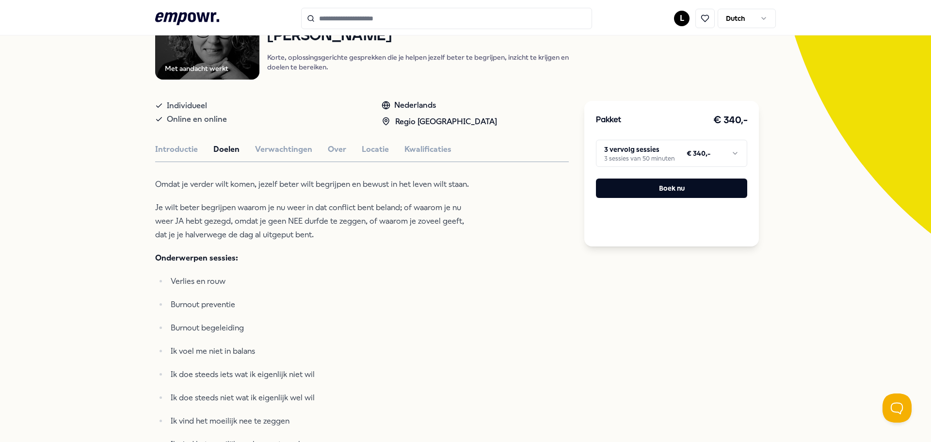
scroll to position [160, 0]
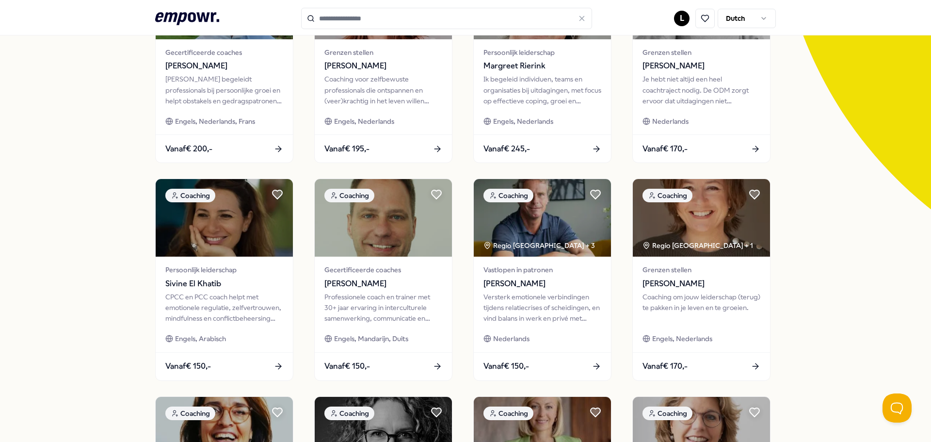
type input "**********"
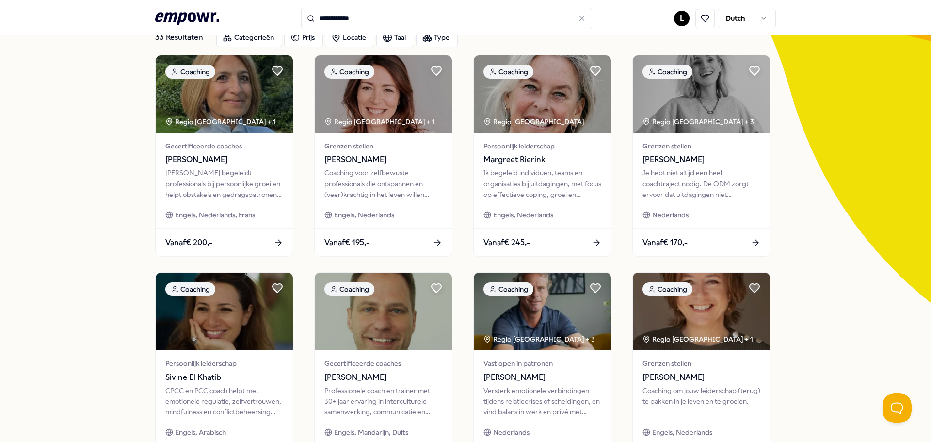
scroll to position [63, 0]
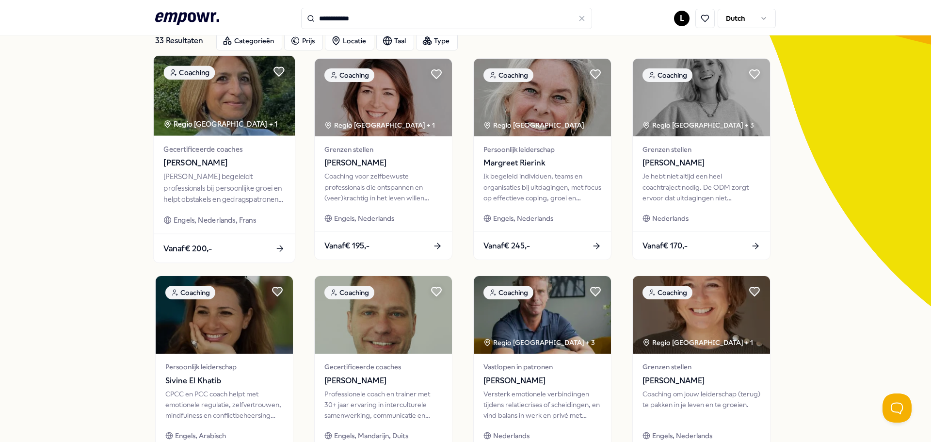
click at [243, 180] on div "[PERSON_NAME] begeleidt professionals bij persoonlijke groei en helpt obstakels…" at bounding box center [223, 187] width 121 height 33
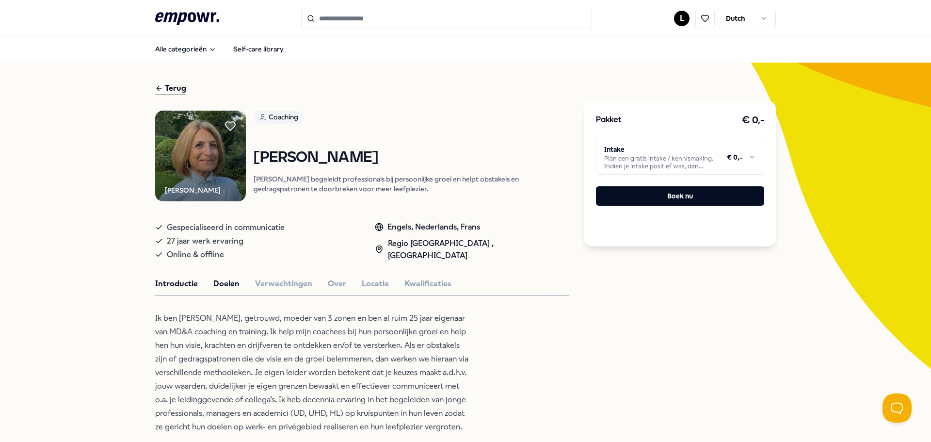
click at [233, 288] on button "Doelen" at bounding box center [226, 283] width 26 height 13
